Goal: Information Seeking & Learning: Learn about a topic

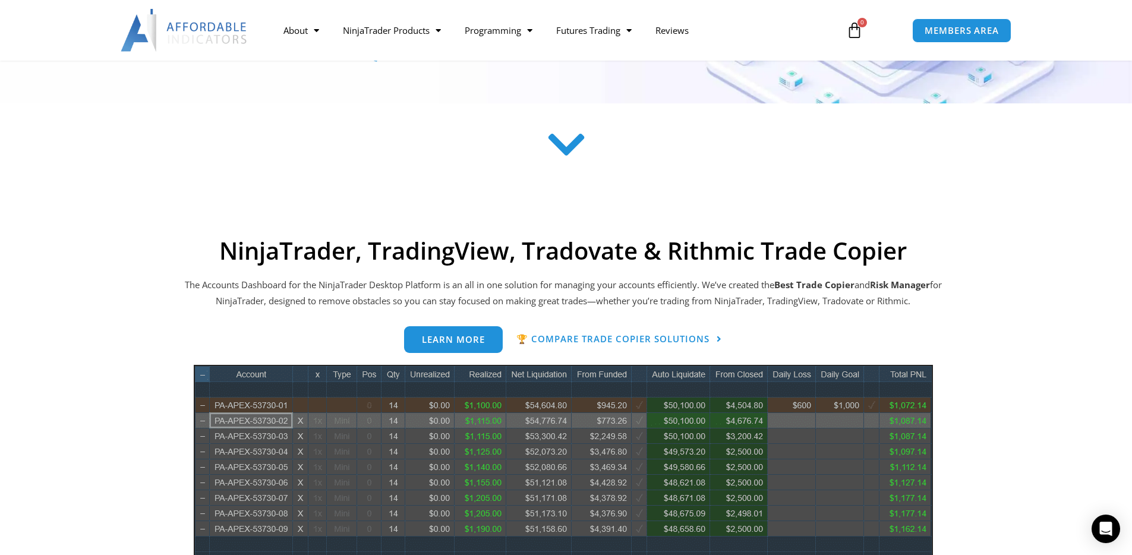
scroll to position [364, 0]
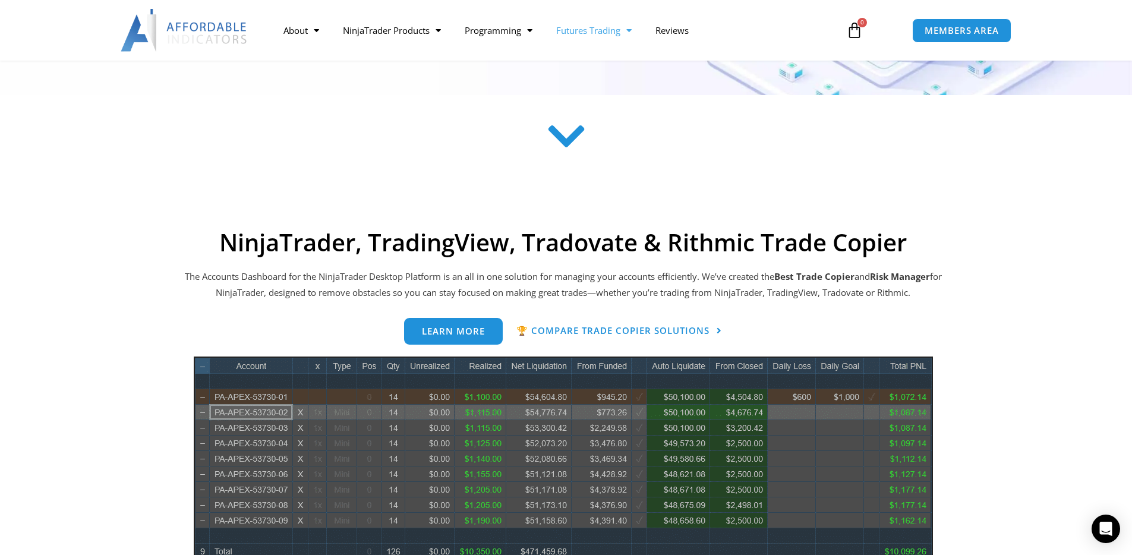
click at [632, 25] on span "Menu" at bounding box center [626, 30] width 11 height 21
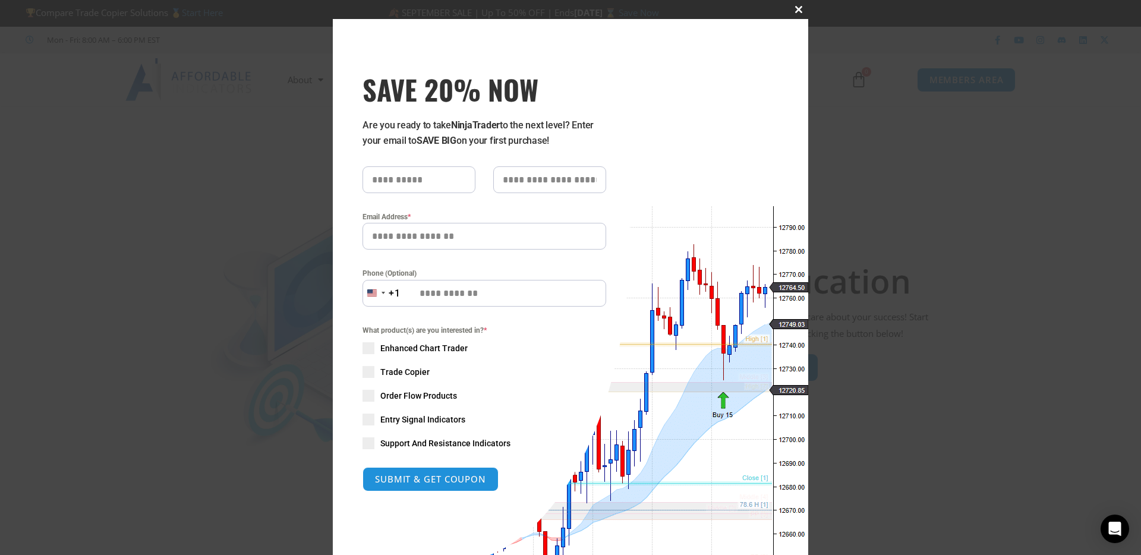
click at [797, 7] on span "SAVE 20% NOW popup" at bounding box center [798, 9] width 19 height 7
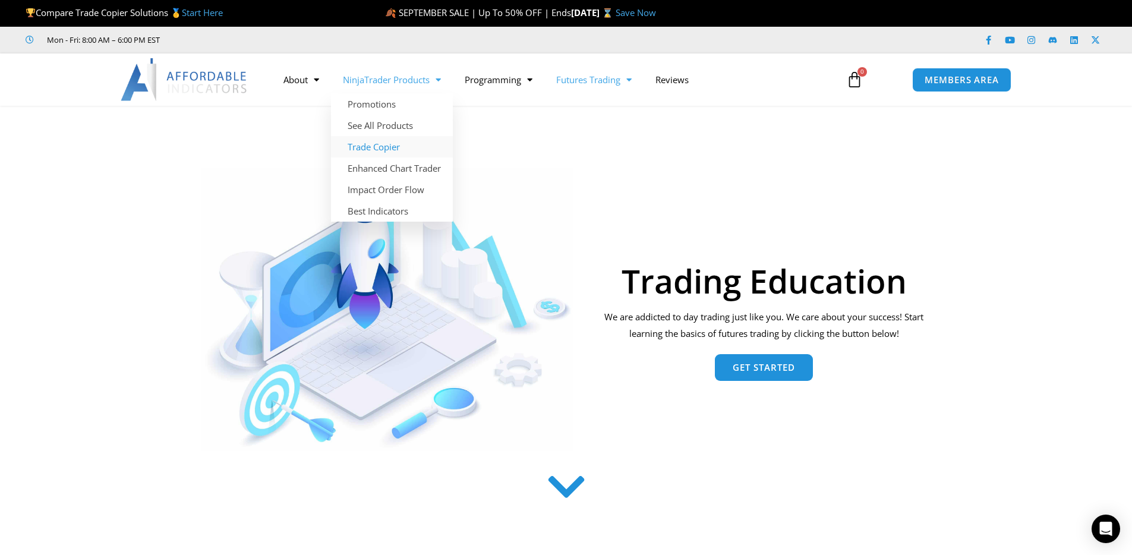
click at [377, 144] on link "Trade Copier" at bounding box center [392, 146] width 122 height 21
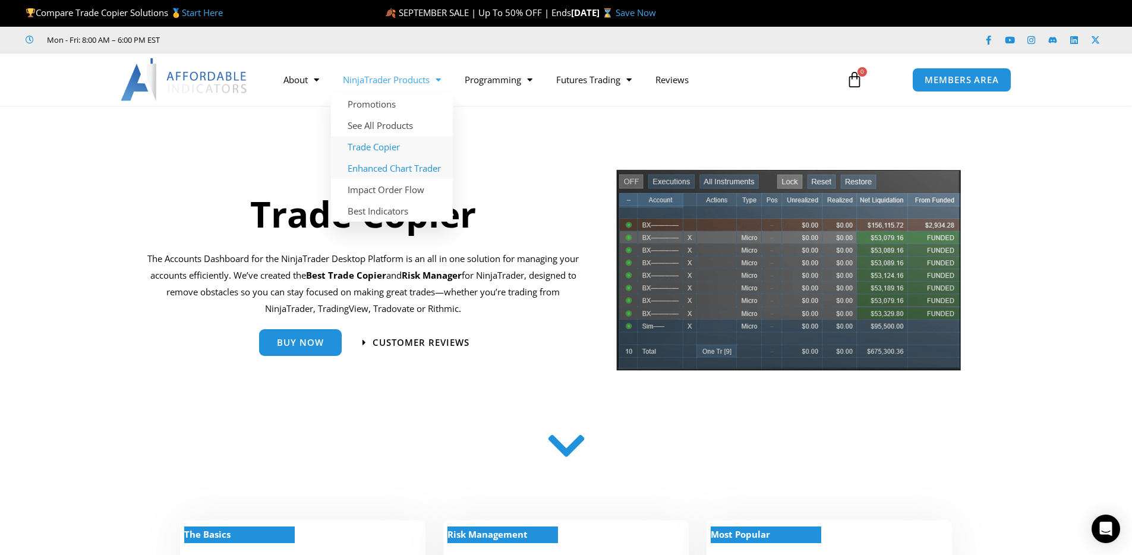
click at [419, 166] on link "Enhanced Chart Trader" at bounding box center [392, 168] width 122 height 21
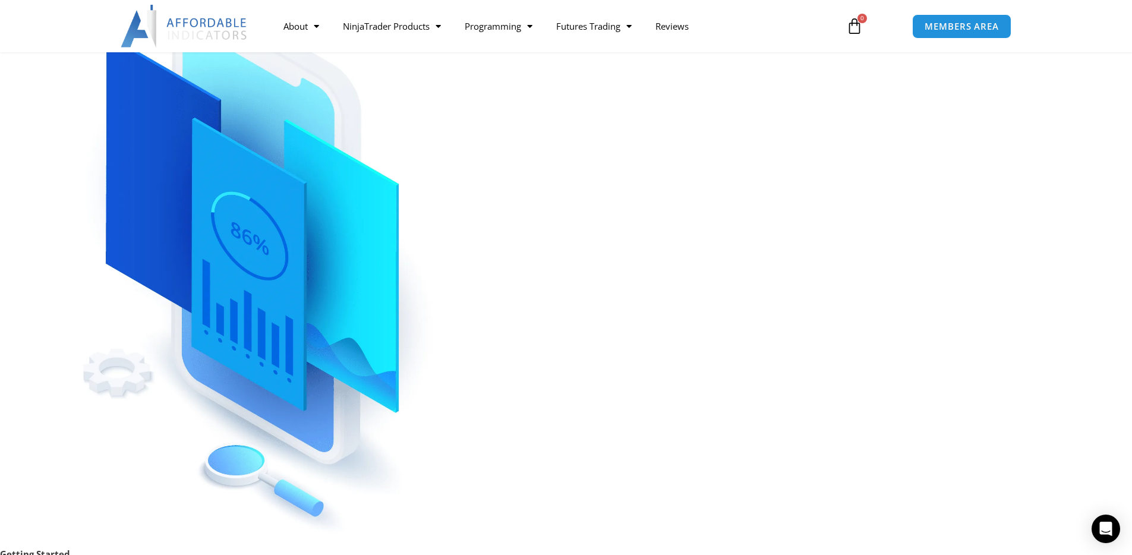
scroll to position [75, 0]
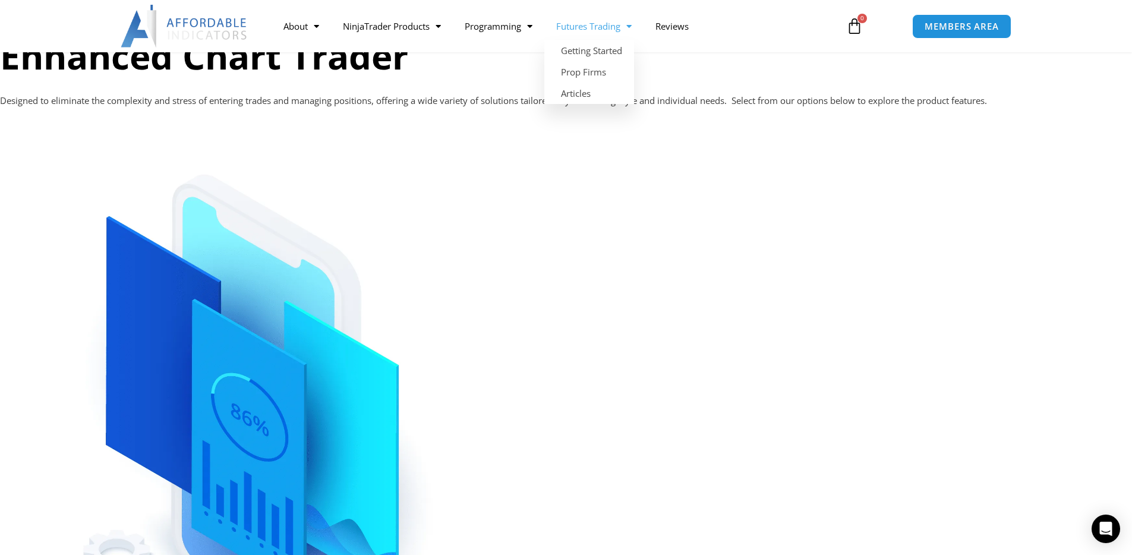
click at [613, 24] on link "Futures Trading" at bounding box center [594, 25] width 99 height 27
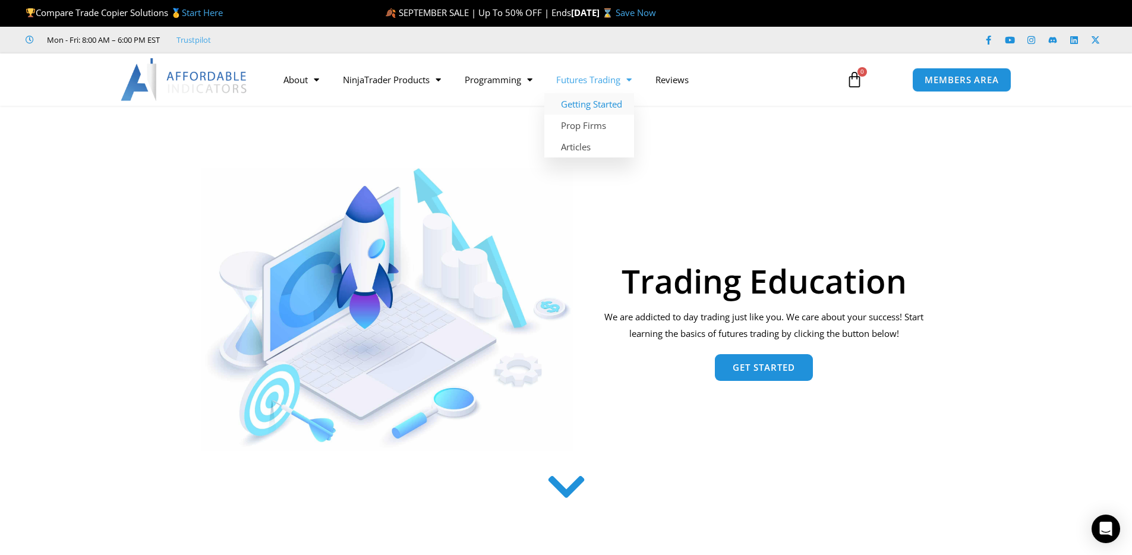
click at [603, 107] on link "Getting Started" at bounding box center [590, 103] width 90 height 21
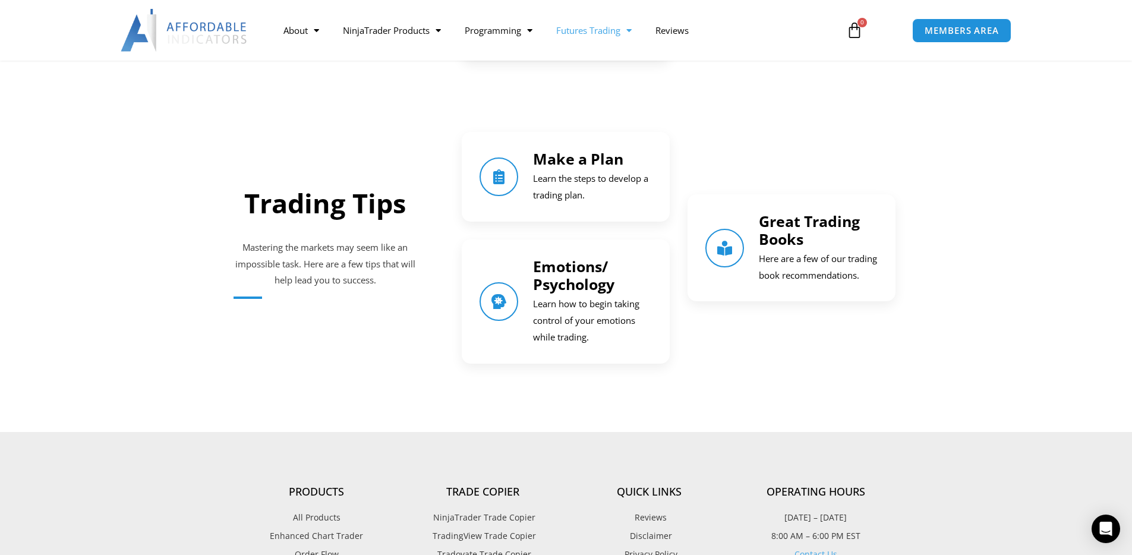
scroll to position [1479, 0]
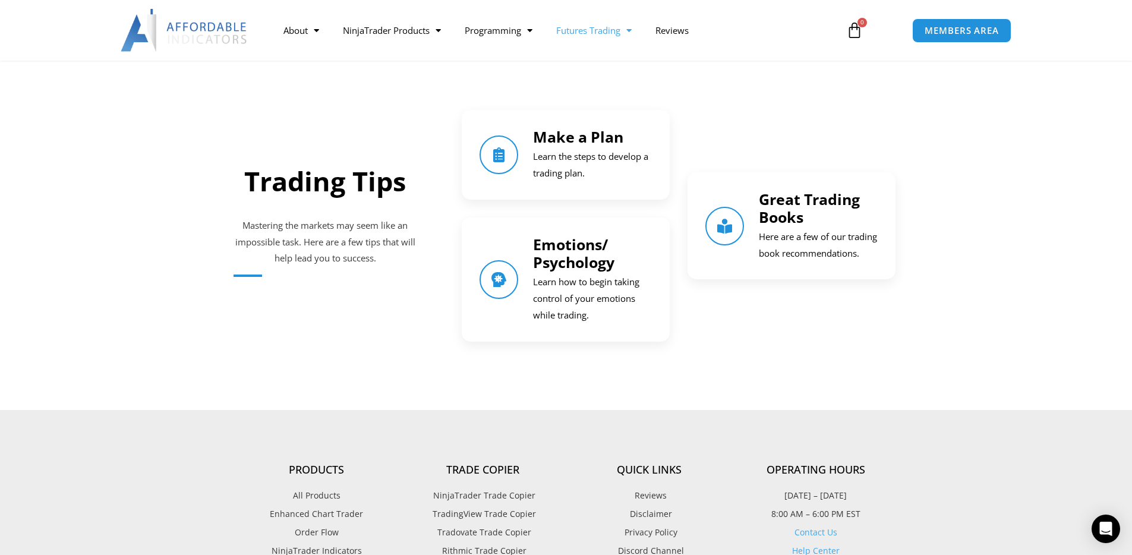
click at [763, 209] on link "Great Trading Books" at bounding box center [809, 208] width 101 height 38
click at [778, 206] on link "Great Trading Books" at bounding box center [809, 208] width 101 height 38
